Goal: Information Seeking & Learning: Learn about a topic

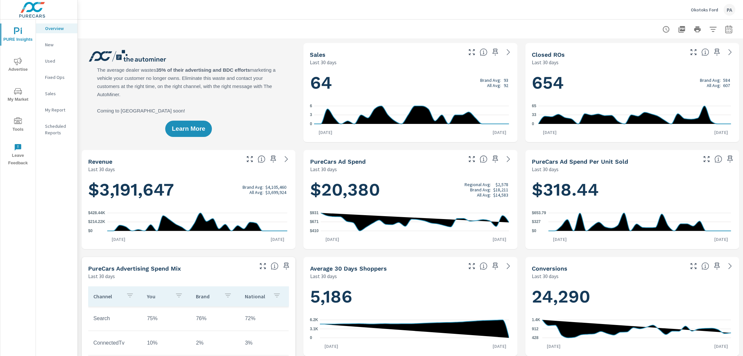
click at [724, 29] on icon "button" at bounding box center [728, 29] width 8 height 8
click at [671, 56] on select "Custom Yesterday Last week Last 7 days Last 14 days Last 30 days Last 45 days L…" at bounding box center [670, 56] width 65 height 13
click at [638, 50] on select "Custom Yesterday Last week Last 7 days Last 14 days Last 30 days Last 45 days L…" at bounding box center [670, 56] width 65 height 13
select select "Last month"
click at [659, 94] on span "Apply" at bounding box center [656, 92] width 27 height 6
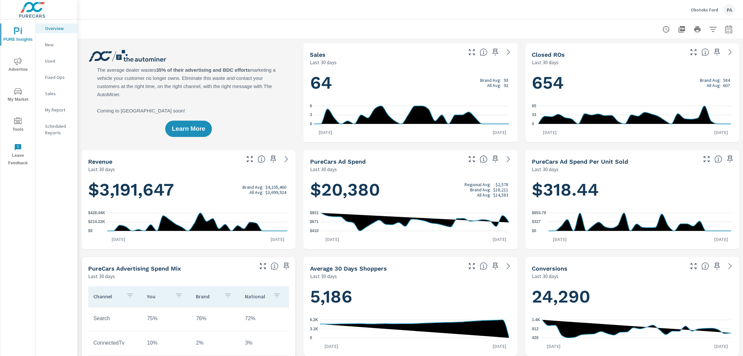
click at [20, 65] on span "Advertise" at bounding box center [17, 65] width 31 height 16
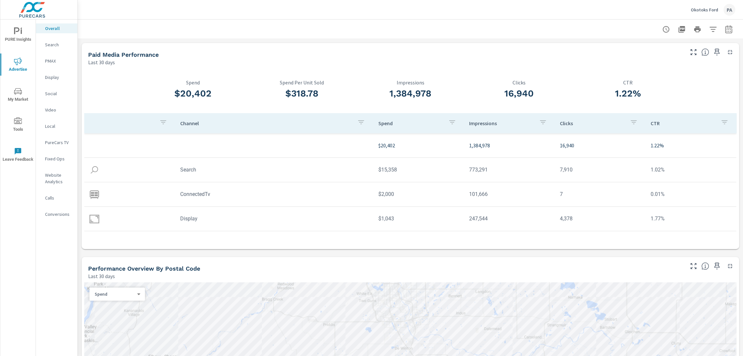
scroll to position [43, 0]
click at [678, 28] on icon "button" at bounding box center [681, 29] width 7 height 7
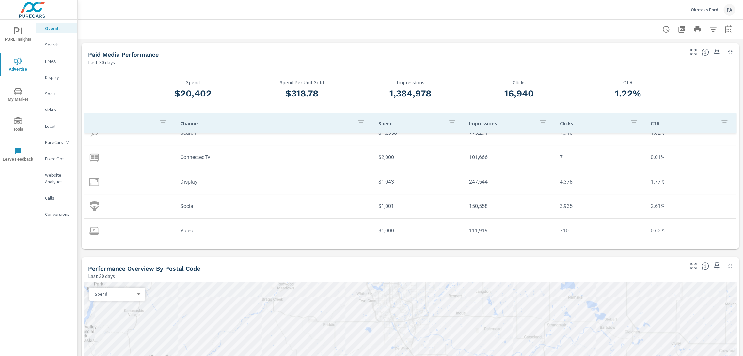
scroll to position [43, 0]
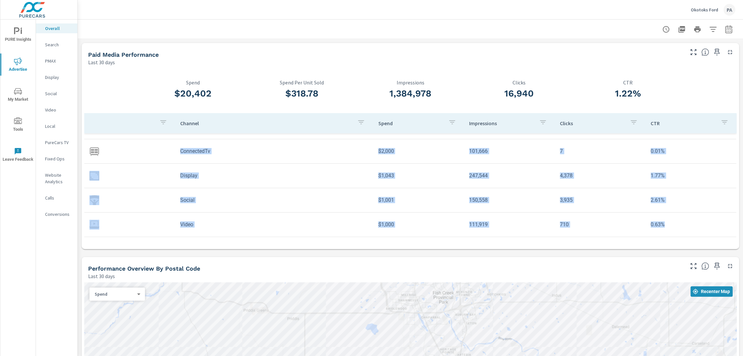
drag, startPoint x: 341, startPoint y: 154, endPoint x: 666, endPoint y: 224, distance: 333.1
click at [666, 224] on tbody "$20,402 1,384,978 16,940 1.22% Search $15,358 773,291 7,910 1.02% ConnectedTv $…" at bounding box center [410, 163] width 652 height 147
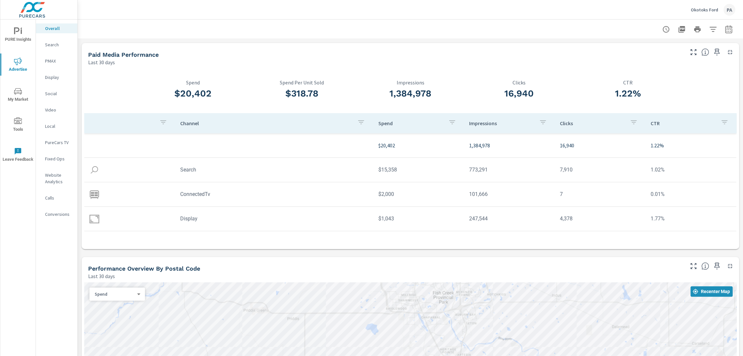
click at [331, 161] on tr "Search $15,358 773,291 7,910 1.02%" at bounding box center [410, 170] width 652 height 24
drag, startPoint x: 178, startPoint y: 171, endPoint x: 661, endPoint y: 172, distance: 482.2
click at [661, 172] on tr "Search $15,358 773,291 7,910 1.02%" at bounding box center [410, 170] width 652 height 24
copy tr "Search $15,358 773,291 7,910 1.02%"
click at [350, 200] on td "ConnectedTv" at bounding box center [274, 194] width 198 height 17
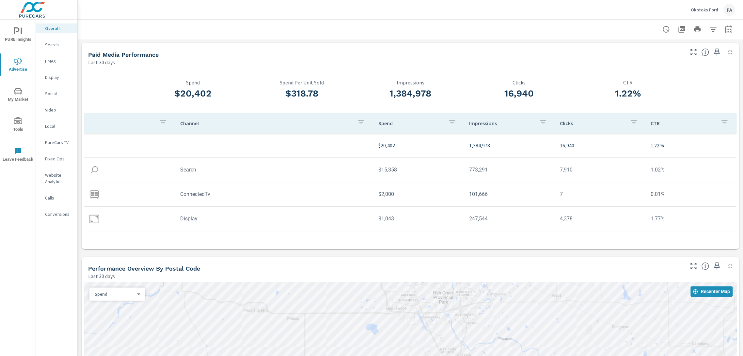
scroll to position [43, 0]
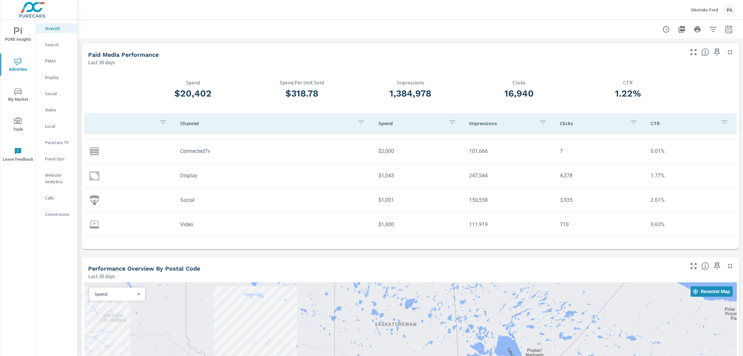
scroll to position [26, 0]
click at [393, 52] on div "Paid Media Performance" at bounding box center [385, 55] width 594 height 8
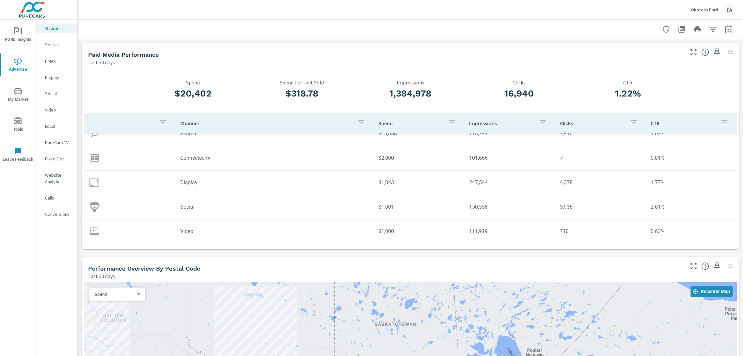
scroll to position [43, 0]
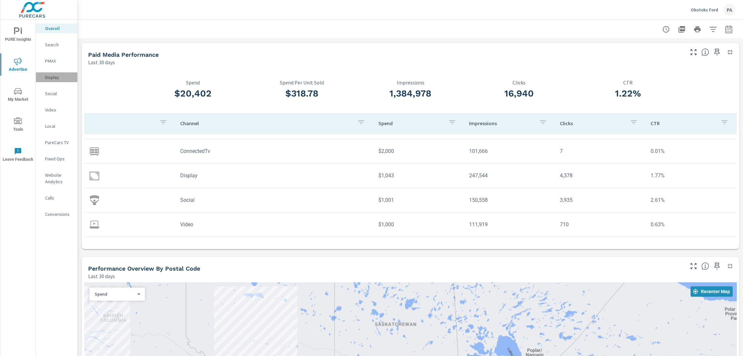
click at [56, 77] on p "Display" at bounding box center [58, 77] width 27 height 7
